Goal: Task Accomplishment & Management: Manage account settings

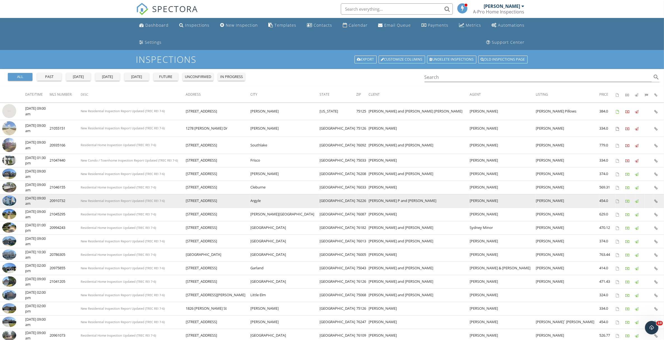
click at [7, 203] on img at bounding box center [9, 200] width 14 height 10
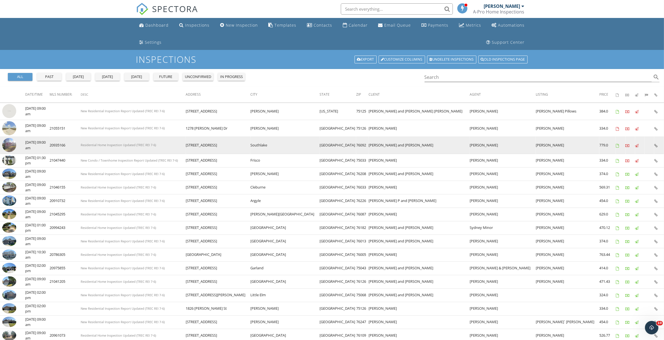
click at [8, 145] on img at bounding box center [9, 145] width 14 height 14
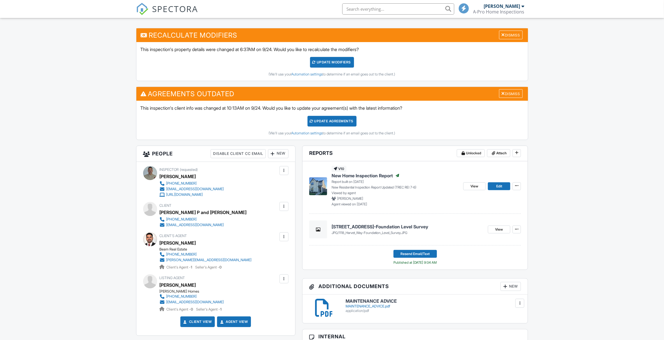
scroll to position [175, 0]
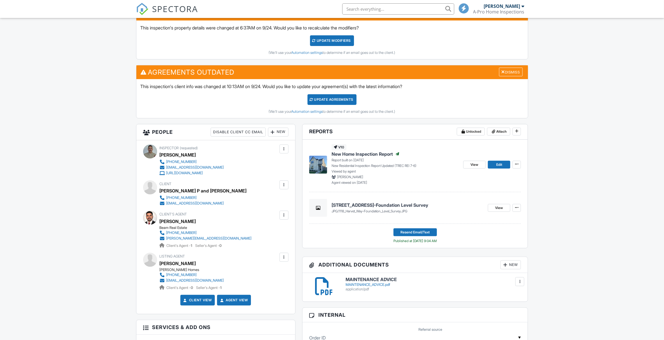
click at [355, 153] on span "New Home Inspection Report" at bounding box center [362, 154] width 61 height 6
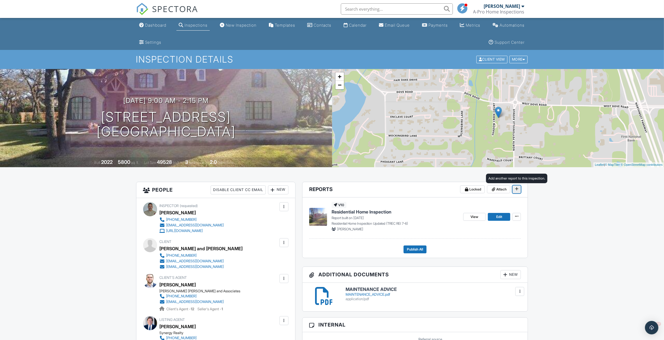
click at [517, 190] on icon at bounding box center [516, 189] width 3 height 4
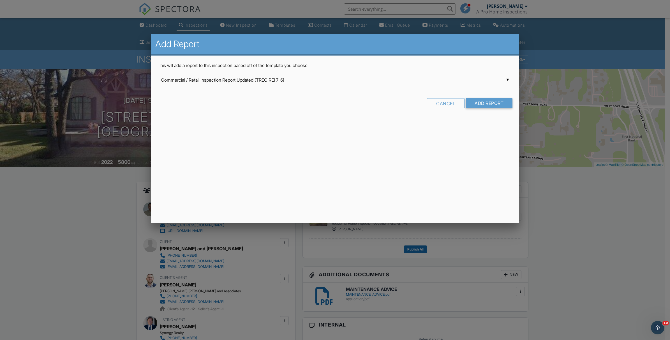
click at [612, 243] on div at bounding box center [335, 184] width 670 height 424
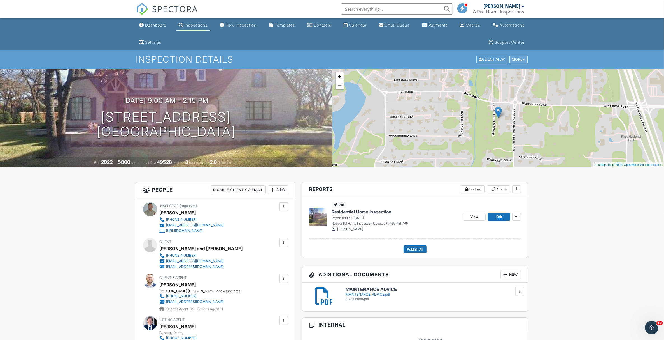
click at [517, 57] on div "More" at bounding box center [519, 60] width 18 height 8
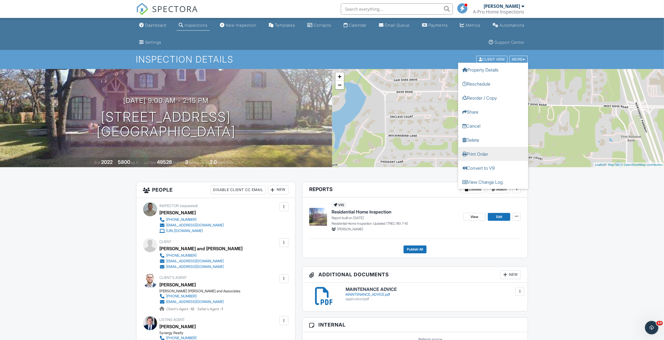
click at [485, 153] on link "Print Order" at bounding box center [493, 154] width 70 height 14
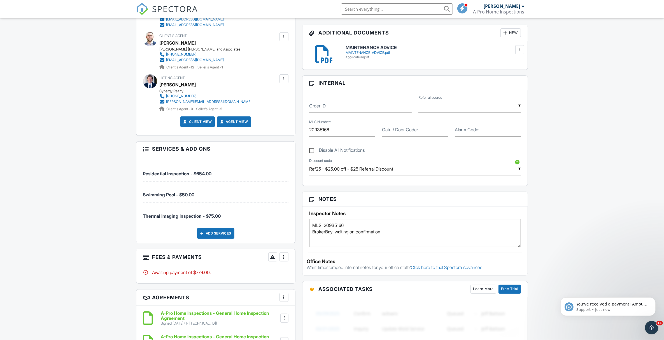
scroll to position [245, 0]
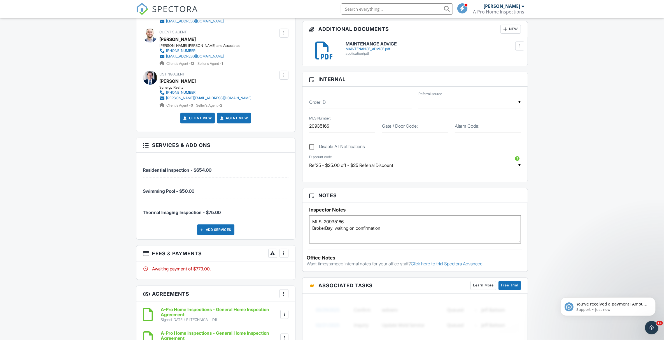
click at [285, 254] on div at bounding box center [284, 253] width 6 height 6
click at [310, 300] on li "View Invoice" at bounding box center [312, 298] width 59 height 14
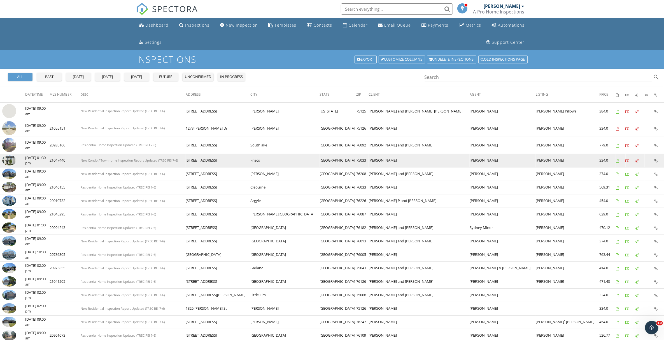
click at [9, 160] on img at bounding box center [9, 160] width 14 height 10
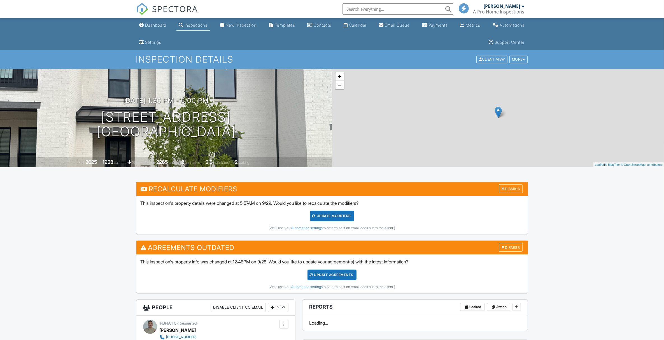
scroll to position [382, 0]
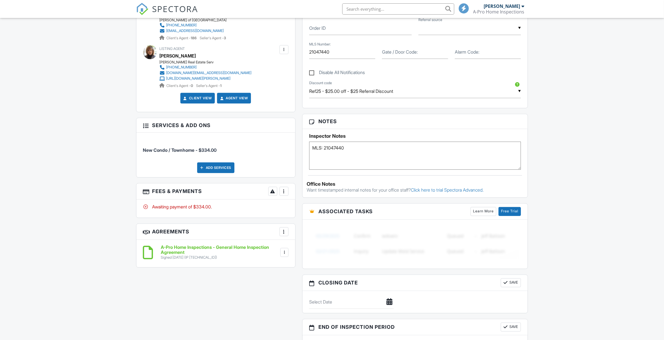
click at [283, 195] on div "People Disable Client CC Email New Client Add Another Person Inspector (request…" at bounding box center [216, 95] width 166 height 356
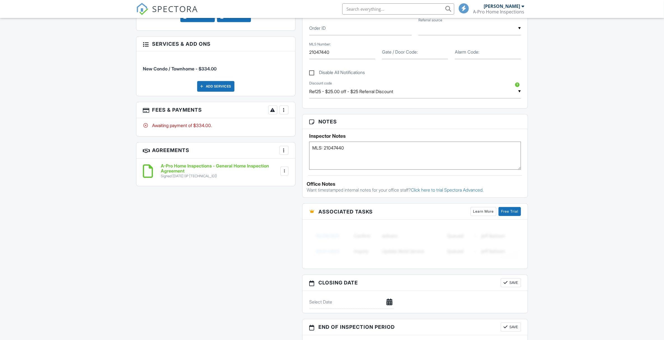
scroll to position [0, 0]
click at [283, 113] on div at bounding box center [284, 110] width 6 height 6
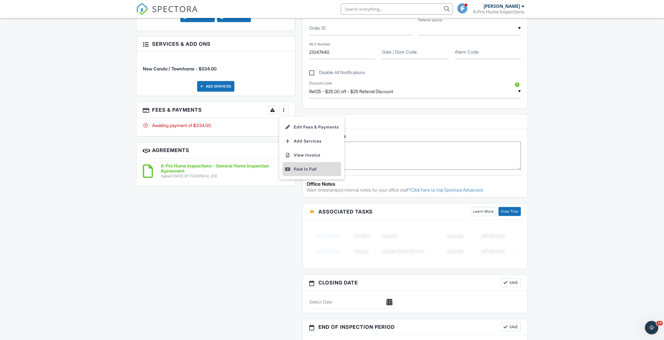
click at [305, 172] on div "Paid In Full" at bounding box center [312, 169] width 54 height 7
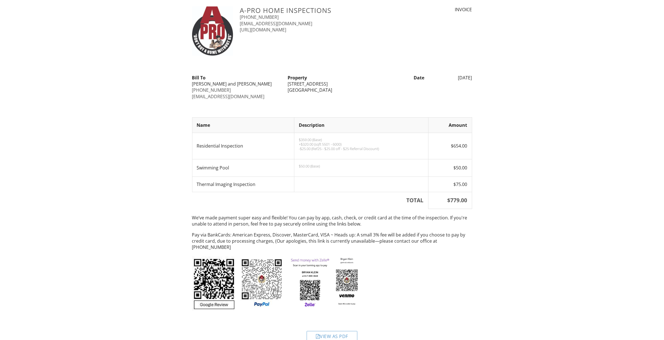
scroll to position [16, 0]
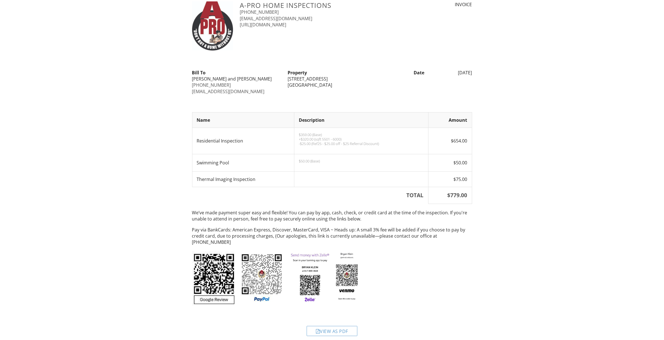
click at [333, 326] on div "View as PDF" at bounding box center [332, 331] width 51 height 10
